Goal: Task Accomplishment & Management: Use online tool/utility

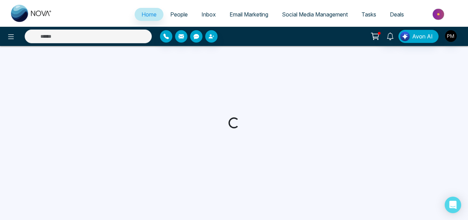
select select "*"
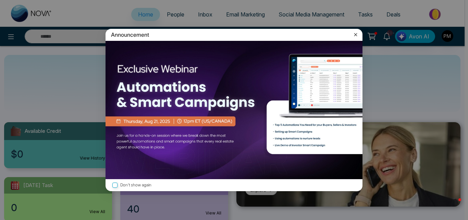
click at [357, 34] on icon at bounding box center [355, 34] width 3 height 3
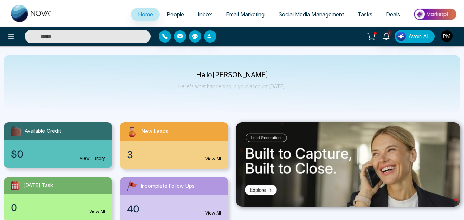
click at [314, 14] on span "Social Media Management" at bounding box center [311, 14] width 66 height 7
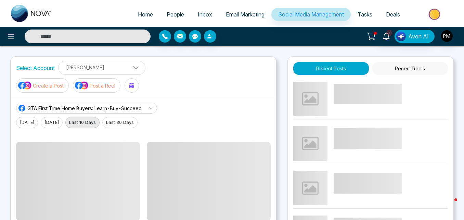
click at [64, 82] on p "Create a Post" at bounding box center [48, 85] width 31 height 7
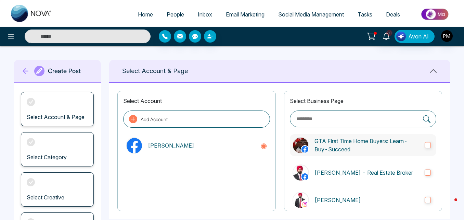
click at [313, 143] on label "GTA First Time Home Buyers: Learn-Buy-Succeed" at bounding box center [363, 145] width 147 height 22
click at [316, 167] on label "[PERSON_NAME] - Real Estate Broker" at bounding box center [363, 172] width 147 height 22
click at [323, 202] on p "[PERSON_NAME]" at bounding box center [367, 200] width 105 height 8
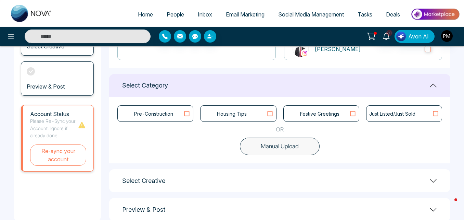
scroll to position [162, 0]
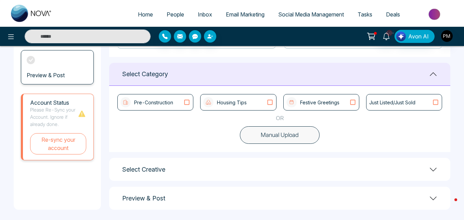
click at [278, 132] on button "Manual Upload" at bounding box center [280, 135] width 80 height 18
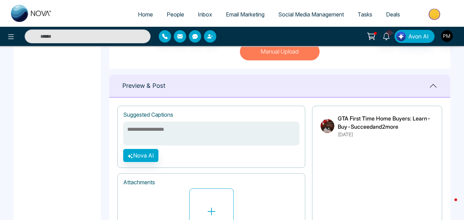
scroll to position [249, 0]
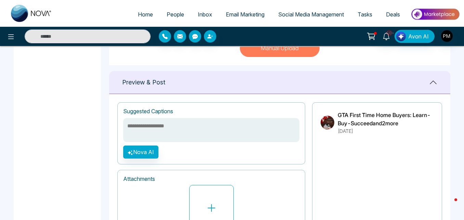
click at [218, 135] on textarea at bounding box center [211, 130] width 176 height 24
paste textarea "**********"
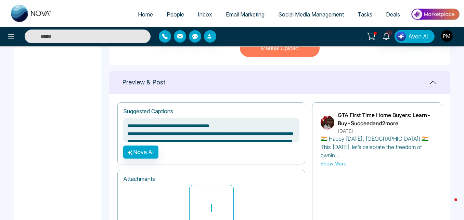
scroll to position [95, 0]
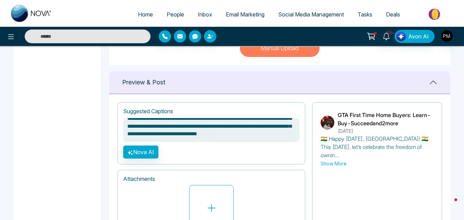
type textarea "**********"
click at [339, 165] on button "Show More" at bounding box center [334, 163] width 26 height 7
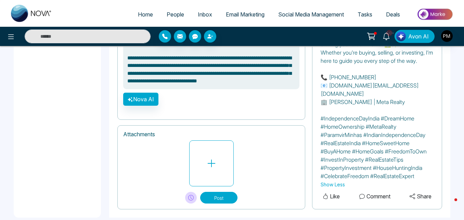
scroll to position [362, 0]
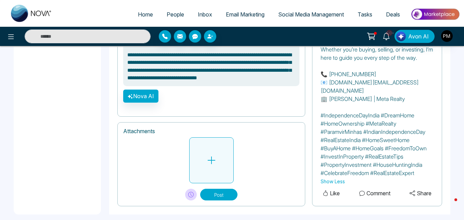
click at [212, 155] on icon at bounding box center [212, 160] width 10 height 10
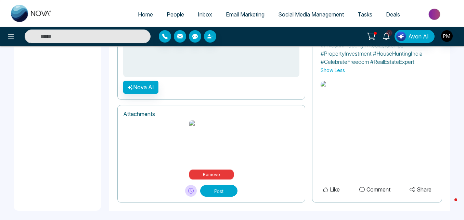
scroll to position [476, 0]
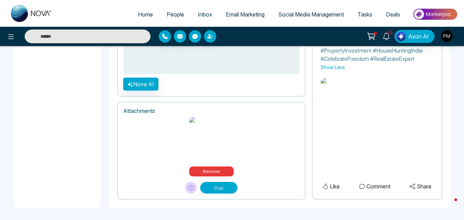
click at [217, 186] on button "Post" at bounding box center [218, 188] width 37 height 12
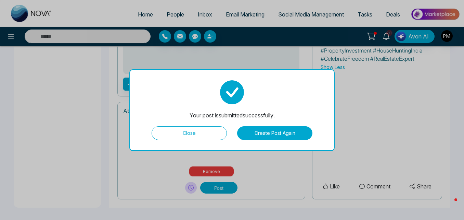
click at [188, 134] on button "Close" at bounding box center [189, 133] width 75 height 14
